Goal: Information Seeking & Learning: Learn about a topic

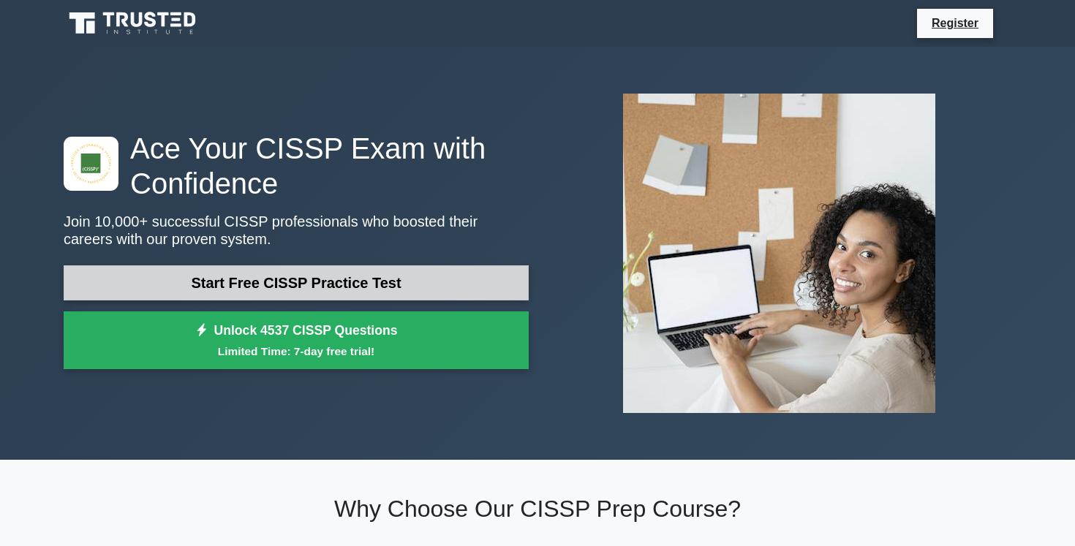
click at [270, 279] on link "Start Free CISSP Practice Test" at bounding box center [296, 282] width 465 height 35
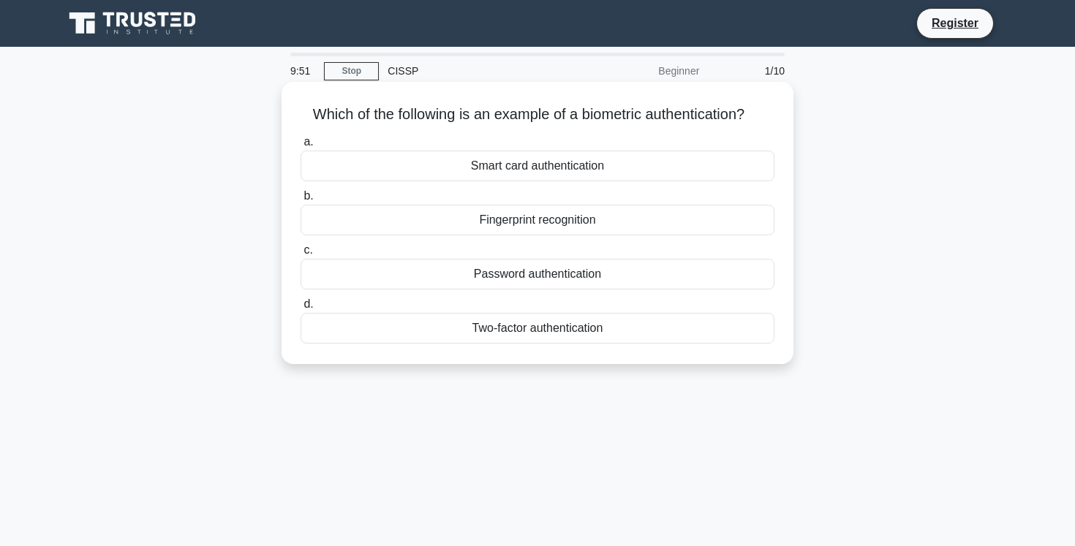
click at [483, 222] on div "Fingerprint recognition" at bounding box center [537, 220] width 474 height 31
click at [300, 201] on input "b. Fingerprint recognition" at bounding box center [300, 197] width 0 height 10
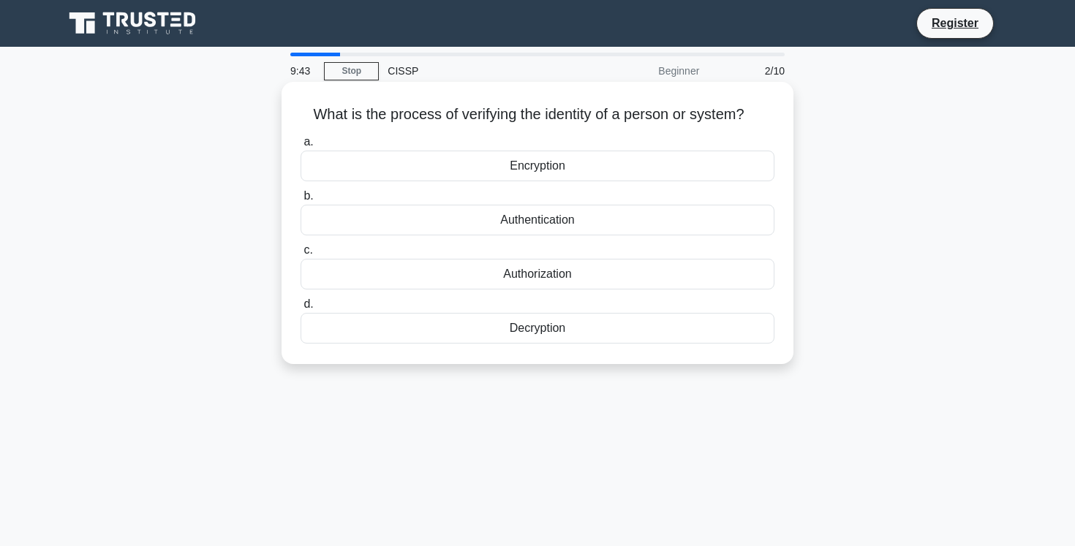
click at [469, 221] on div "Authentication" at bounding box center [537, 220] width 474 height 31
click at [300, 201] on input "b. Authentication" at bounding box center [300, 197] width 0 height 10
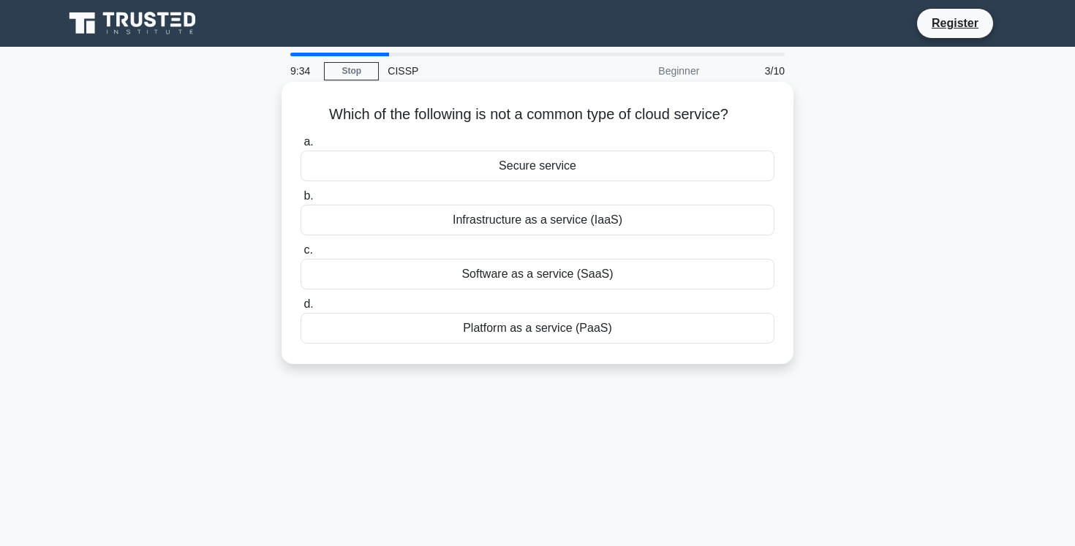
click at [485, 173] on div "Secure service" at bounding box center [537, 166] width 474 height 31
click at [300, 147] on input "a. Secure service" at bounding box center [300, 142] width 0 height 10
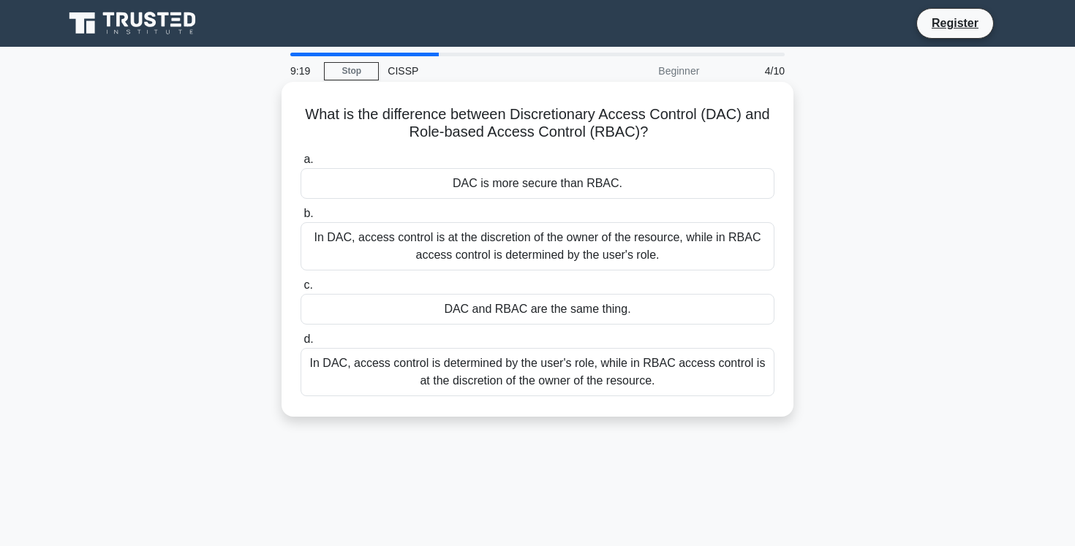
click at [344, 249] on div "In DAC, access control is at the discretion of the owner of the resource, while…" at bounding box center [537, 246] width 474 height 48
click at [300, 219] on input "b. In DAC, access control is at the discretion of the owner of the resource, wh…" at bounding box center [300, 214] width 0 height 10
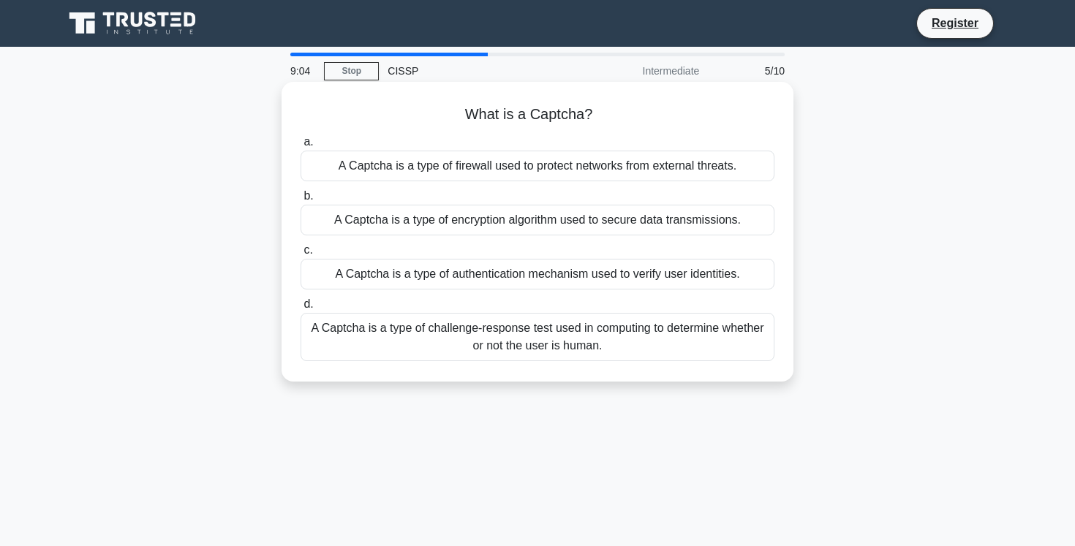
click at [363, 335] on div "A Captcha is a type of challenge-response test used in computing to determine w…" at bounding box center [537, 337] width 474 height 48
click at [300, 309] on input "d. A Captcha is a type of challenge-response test used in computing to determin…" at bounding box center [300, 305] width 0 height 10
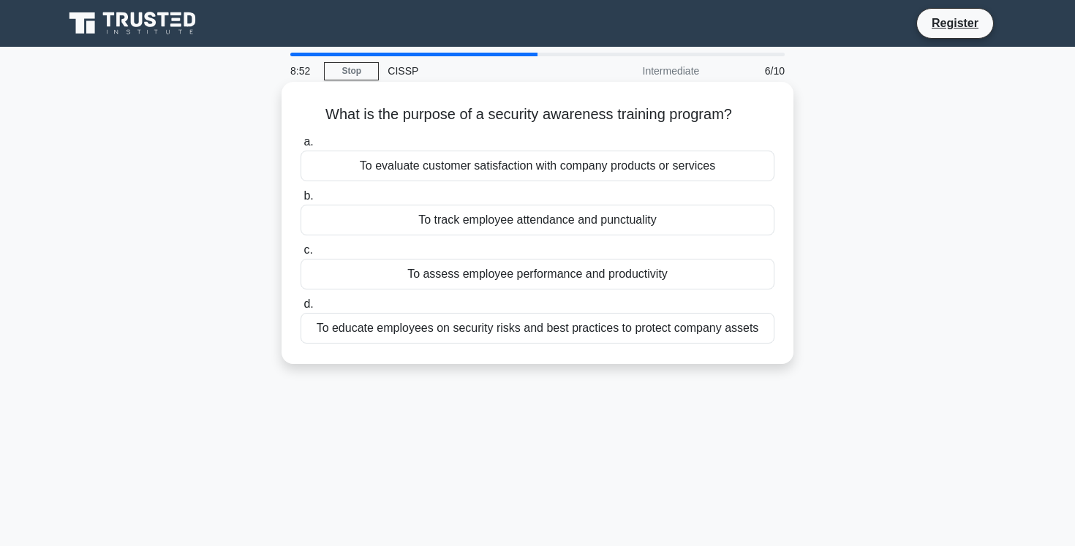
click at [548, 332] on div "To educate employees on security risks and best practices to protect company as…" at bounding box center [537, 328] width 474 height 31
click at [300, 309] on input "d. To educate employees on security risks and best practices to protect company…" at bounding box center [300, 305] width 0 height 10
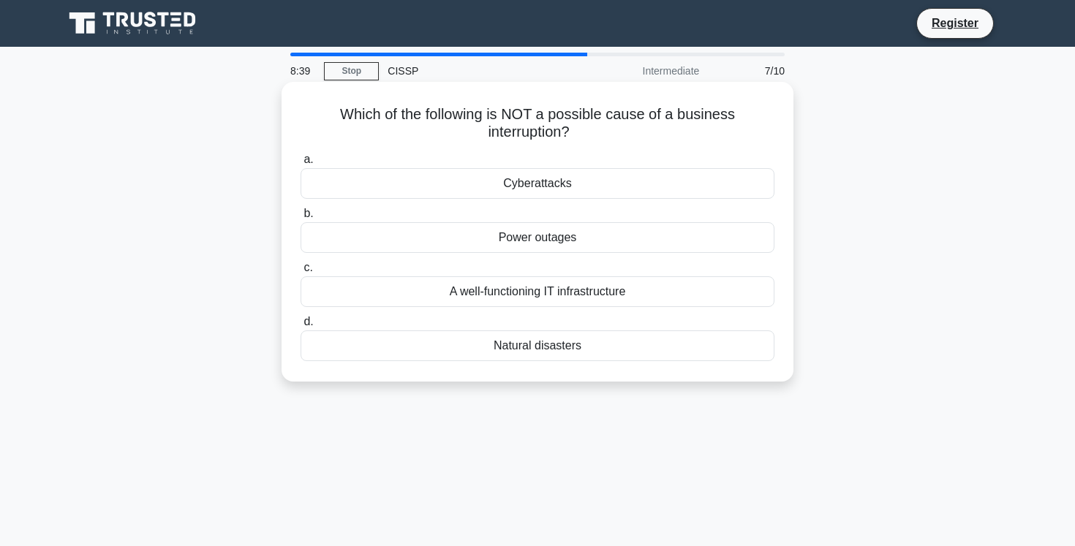
click at [503, 289] on div "A well-functioning IT infrastructure" at bounding box center [537, 291] width 474 height 31
click at [300, 273] on input "c. A well-functioning IT infrastructure" at bounding box center [300, 268] width 0 height 10
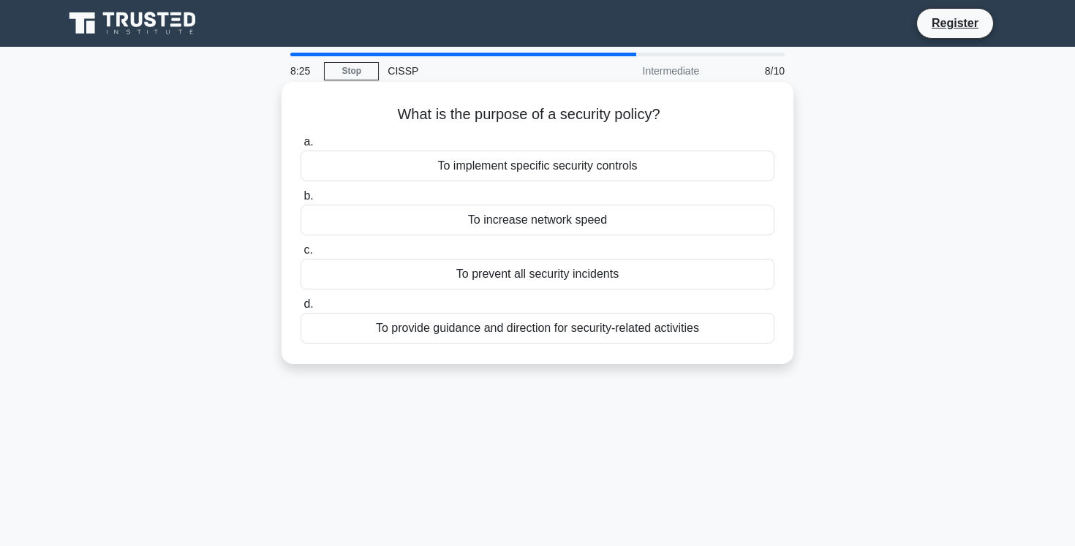
click at [432, 330] on div "To provide guidance and direction for security-related activities" at bounding box center [537, 328] width 474 height 31
click at [300, 309] on input "d. To provide guidance and direction for security-related activities" at bounding box center [300, 305] width 0 height 10
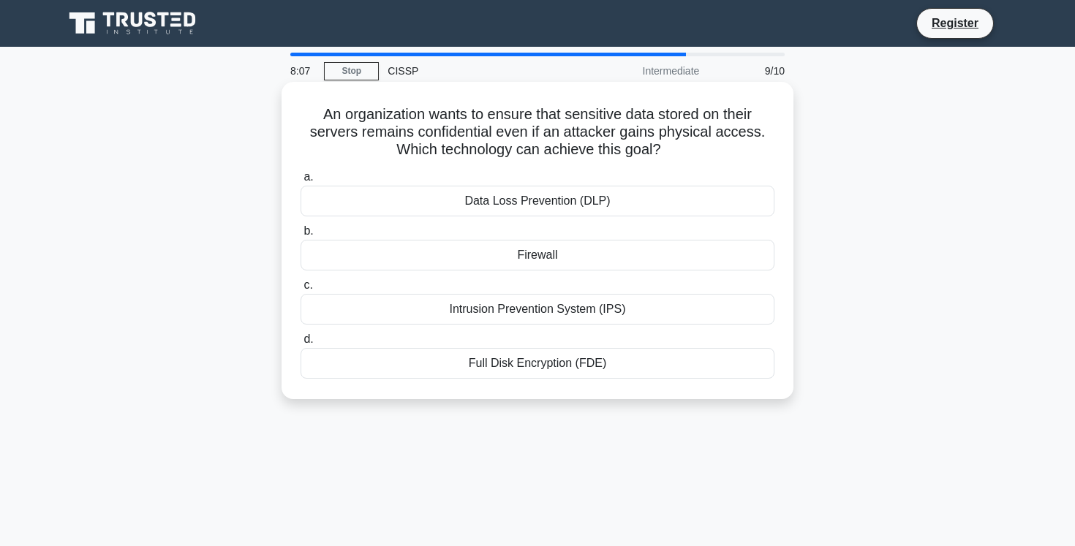
click at [518, 365] on div "Full Disk Encryption (FDE)" at bounding box center [537, 363] width 474 height 31
click at [300, 344] on input "d. Full Disk Encryption (FDE)" at bounding box center [300, 340] width 0 height 10
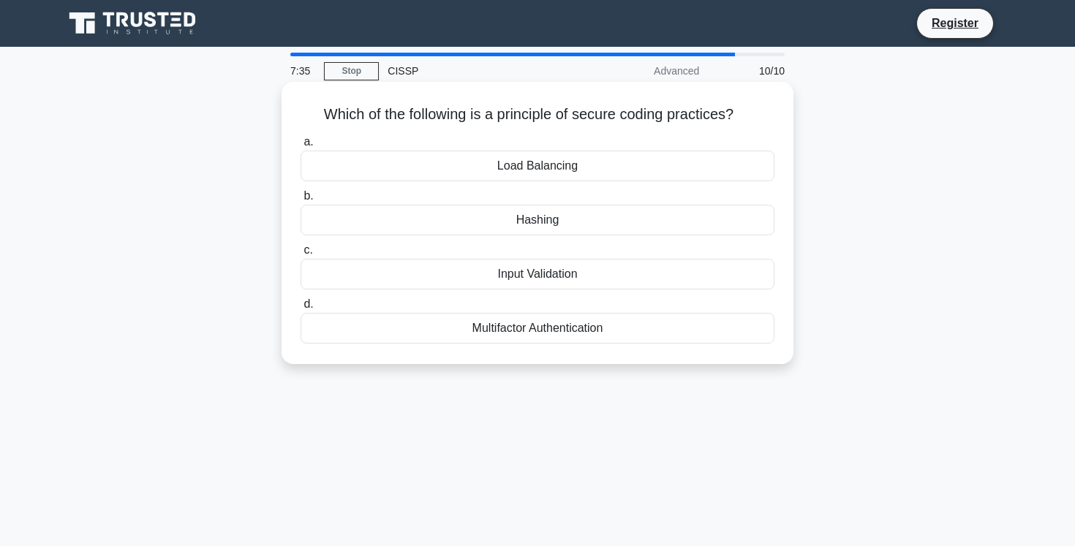
click at [524, 276] on div "Input Validation" at bounding box center [537, 274] width 474 height 31
click at [300, 255] on input "c. Input Validation" at bounding box center [300, 251] width 0 height 10
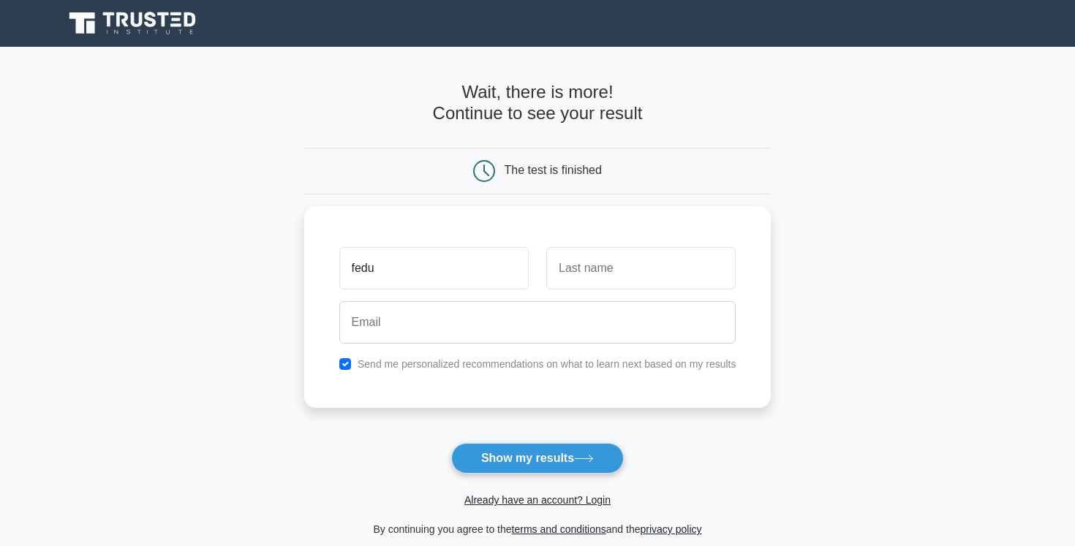
type input "fedu"
type input "f"
type input "g"
type input "mahafedu"
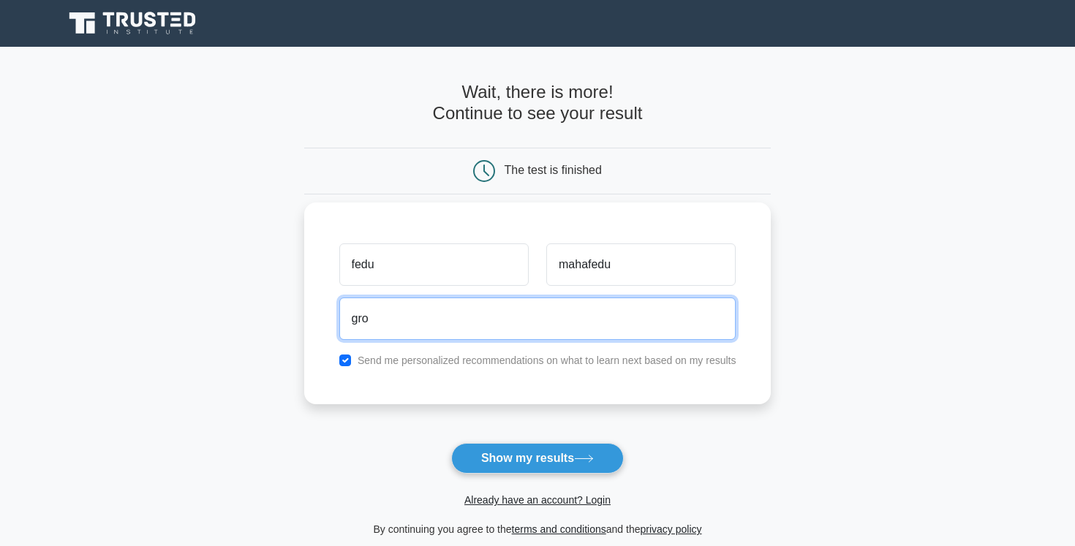
type input "groversameer86@gmail.com"
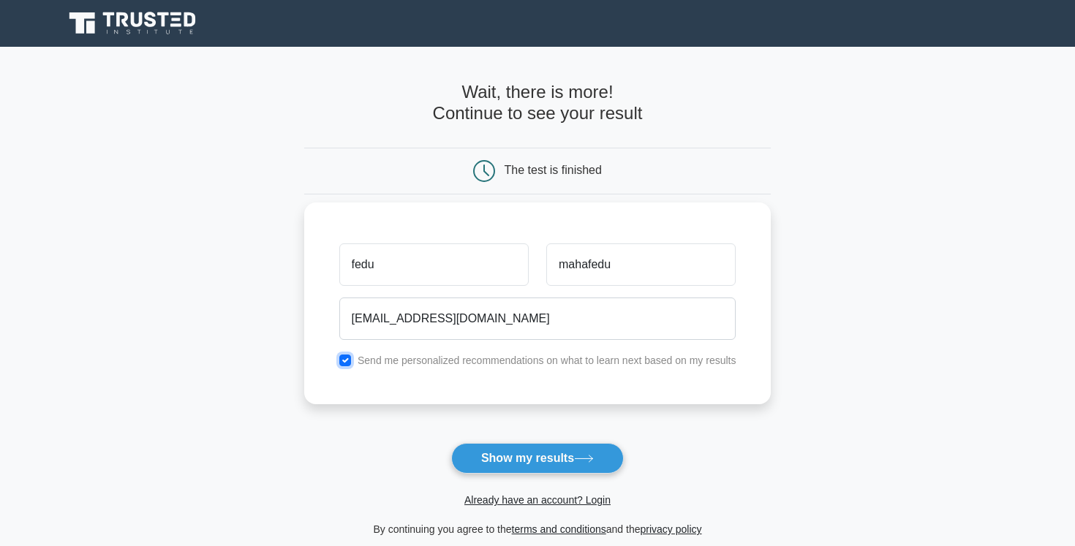
click at [350, 360] on input "checkbox" at bounding box center [345, 361] width 12 height 12
checkbox input "false"
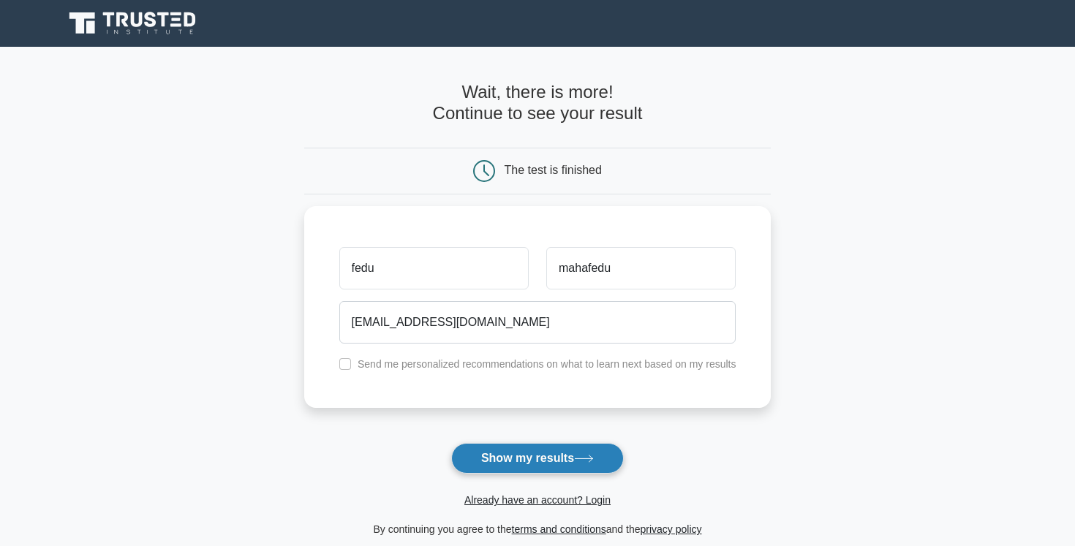
click at [510, 457] on button "Show my results" at bounding box center [537, 458] width 173 height 31
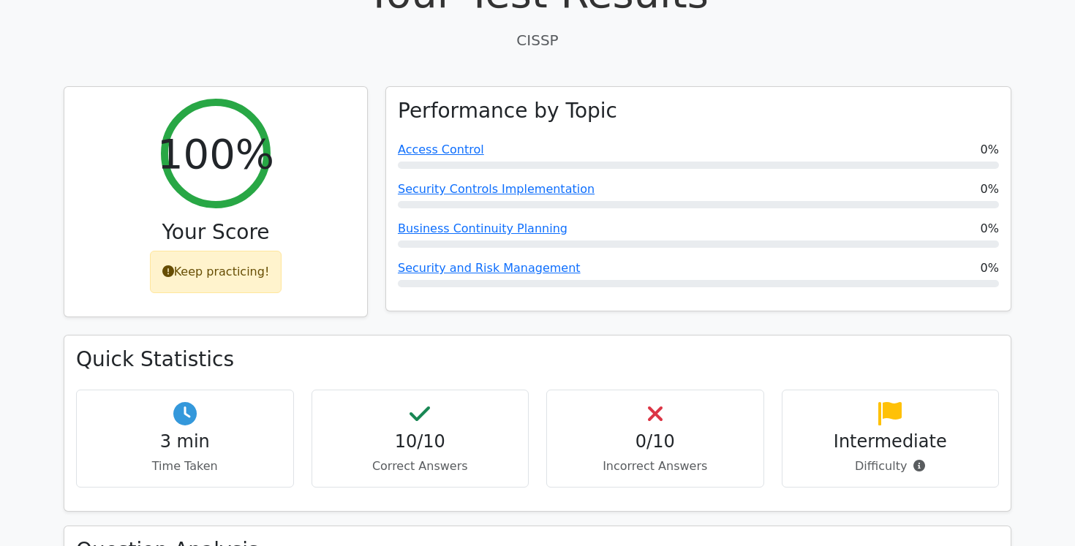
scroll to position [93, 0]
